Goal: Find specific fact: Find specific fact

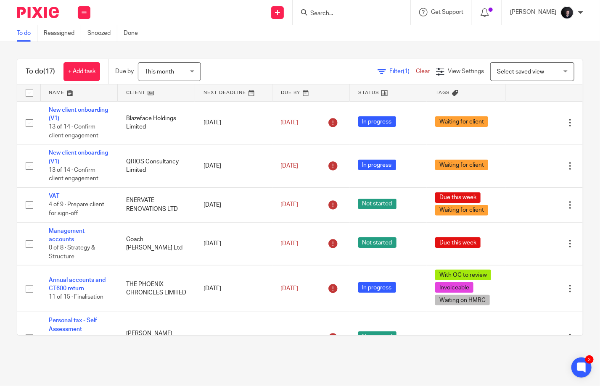
click at [357, 11] on input "Search" at bounding box center [348, 14] width 76 height 8
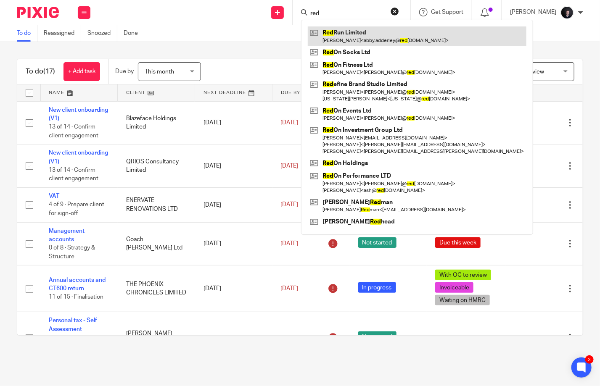
type input "red"
click at [375, 34] on link at bounding box center [417, 35] width 219 height 19
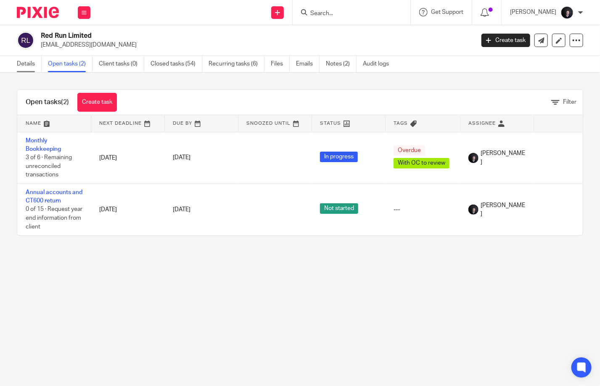
click at [32, 63] on link "Details" at bounding box center [29, 64] width 25 height 16
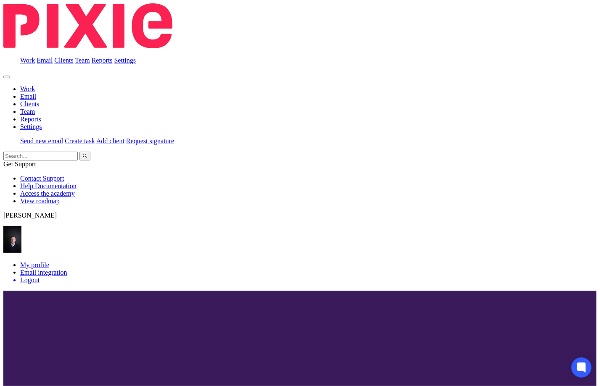
scroll to position [210, 0]
drag, startPoint x: 225, startPoint y: 160, endPoint x: 251, endPoint y: 162, distance: 26.6
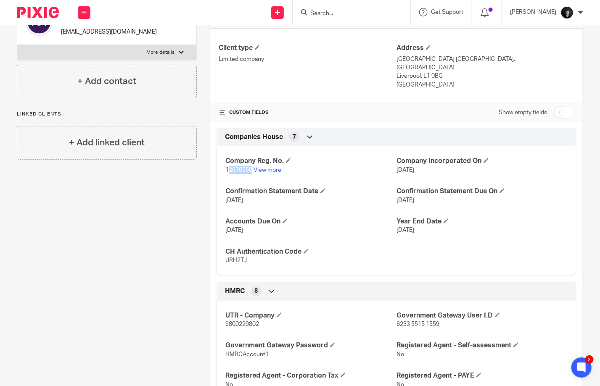
click at [251, 166] on p "12676550 View more" at bounding box center [310, 170] width 171 height 8
drag, startPoint x: 251, startPoint y: 162, endPoint x: 228, endPoint y: 169, distance: 24.5
click at [228, 169] on div "Company Reg. No. 12676550 View more Company Incorporated On [DATE] Confirmation…" at bounding box center [397, 208] width 360 height 136
click at [225, 167] on span "12676550" at bounding box center [238, 170] width 27 height 6
drag, startPoint x: 224, startPoint y: 160, endPoint x: 251, endPoint y: 161, distance: 26.9
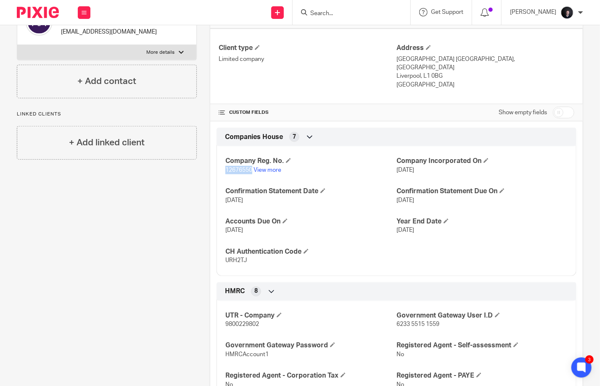
click at [251, 167] on span "12676550" at bounding box center [238, 170] width 27 height 6
copy span "12676550"
